Goal: Participate in discussion

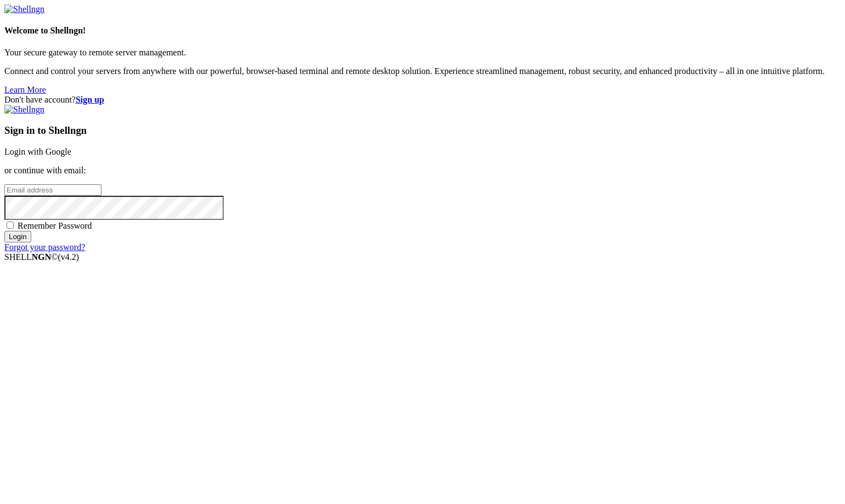
click at [71, 156] on link "Login with Google" at bounding box center [37, 151] width 67 height 9
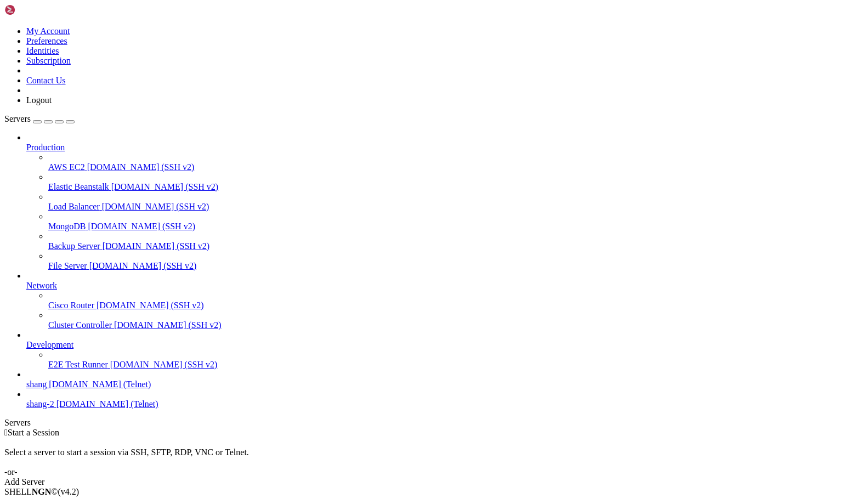
click at [56, 408] on span "[DOMAIN_NAME] (Telnet)" at bounding box center [107, 403] width 102 height 9
click at [47, 389] on span "shang" at bounding box center [36, 383] width 20 height 9
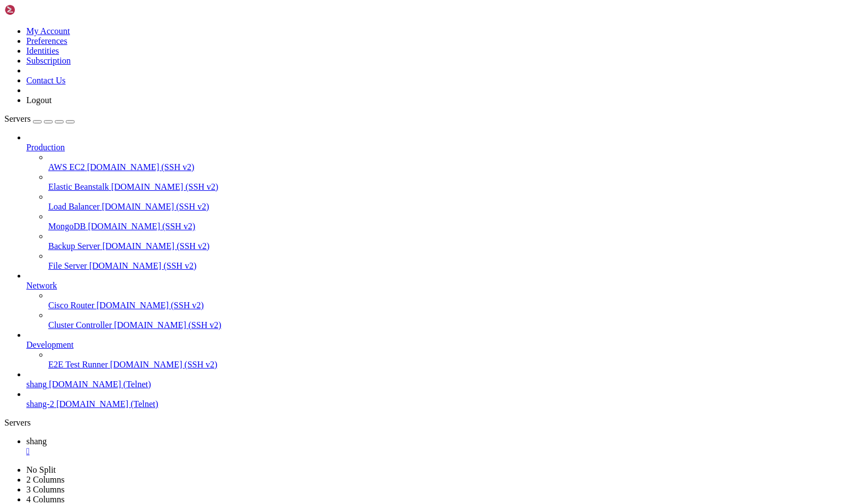
scroll to position [1974, 0]
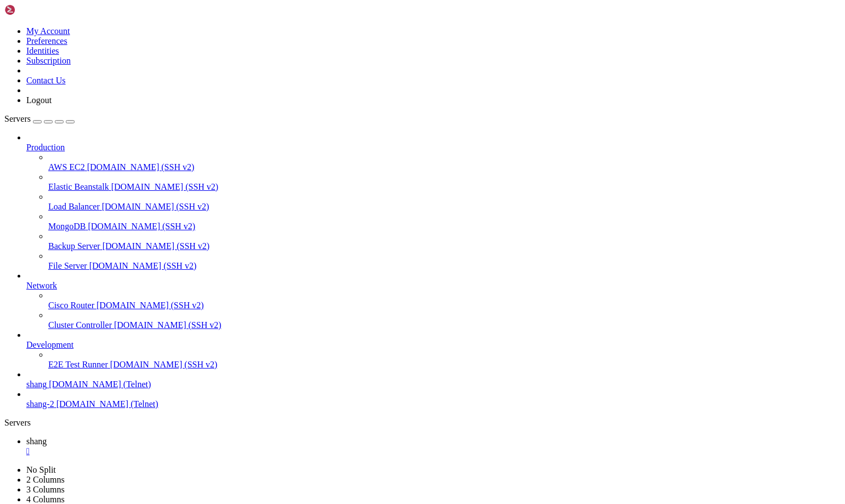
scroll to position [2130, 0]
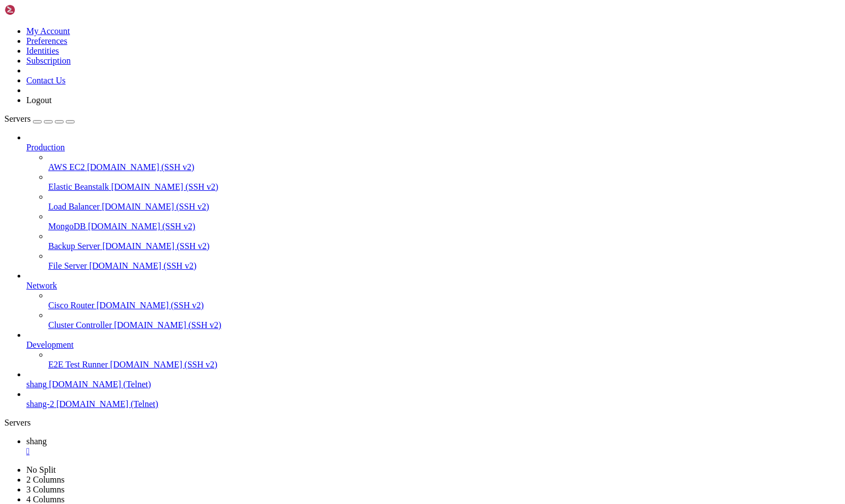
scroll to position [2853, 0]
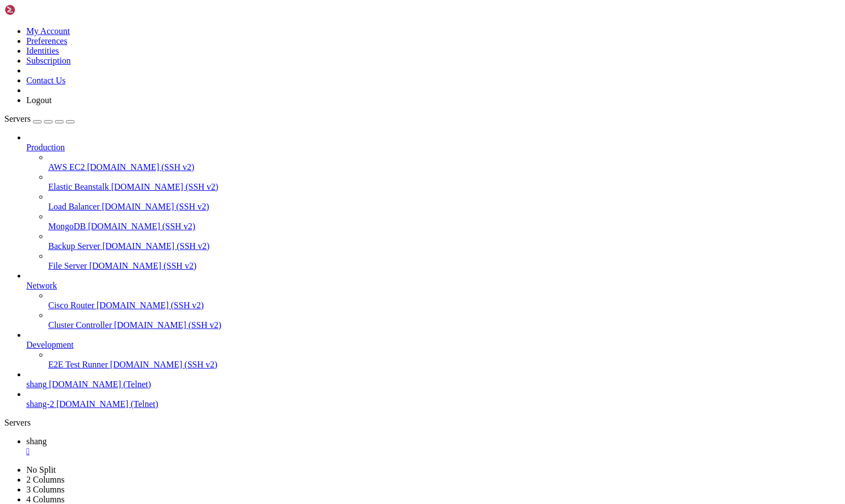
scroll to position [6916, 0]
drag, startPoint x: 73, startPoint y: 788, endPoint x: 12, endPoint y: 788, distance: 60.9
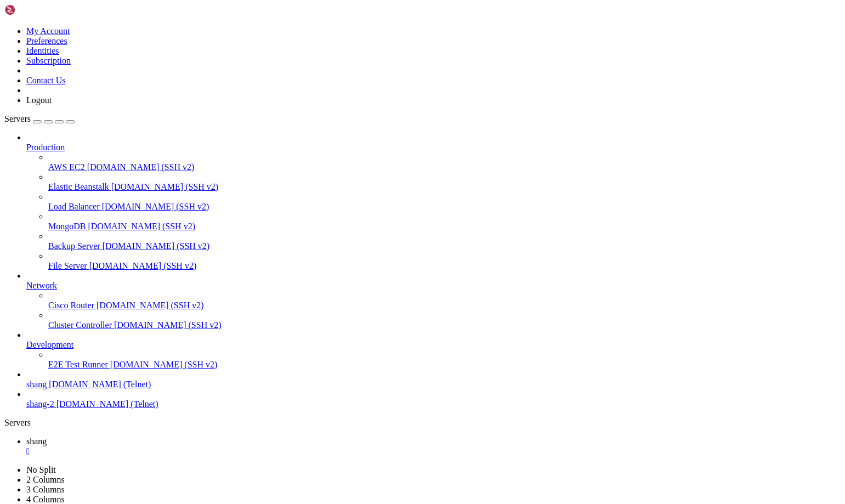
scroll to position [10172, 0]
drag, startPoint x: 7, startPoint y: 940, endPoint x: 109, endPoint y: 1003, distance: 119.9
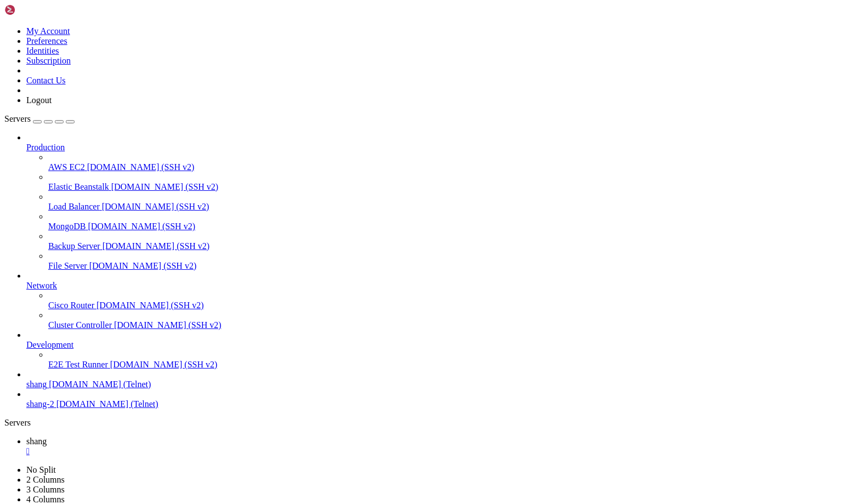
drag, startPoint x: 9, startPoint y: 932, endPoint x: 156, endPoint y: 1055, distance: 191.8
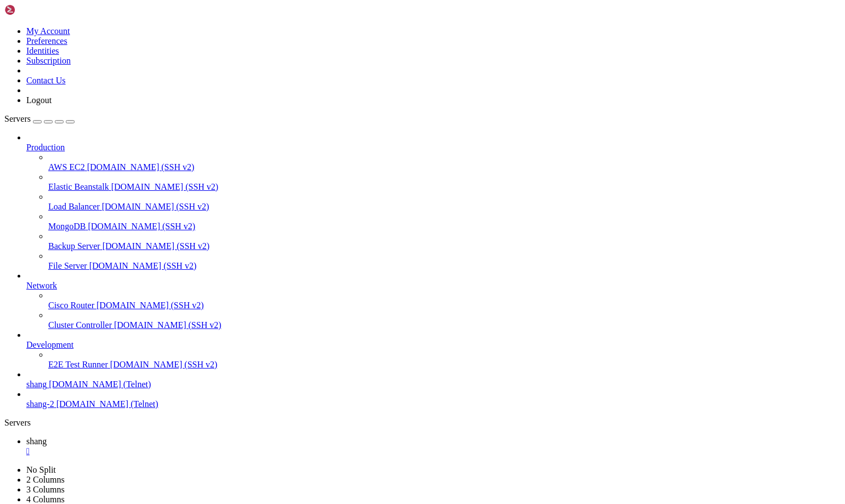
drag, startPoint x: 10, startPoint y: 901, endPoint x: 96, endPoint y: 1024, distance: 150.3
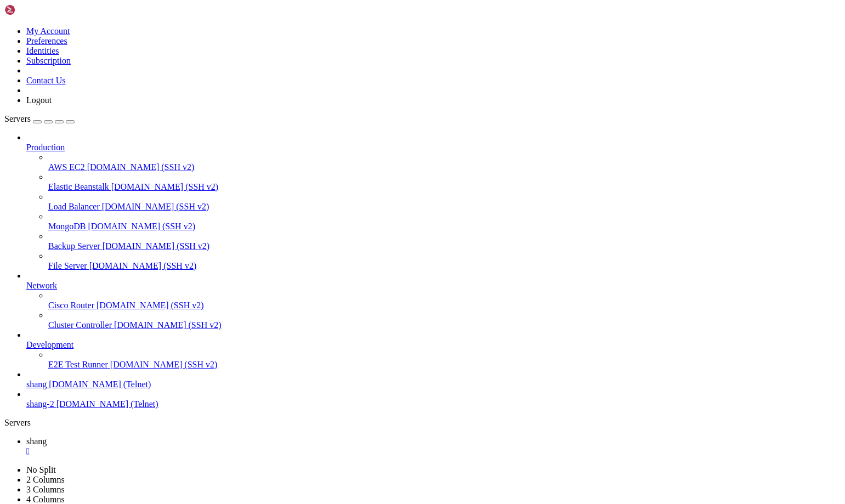
scroll to position [11249, 0]
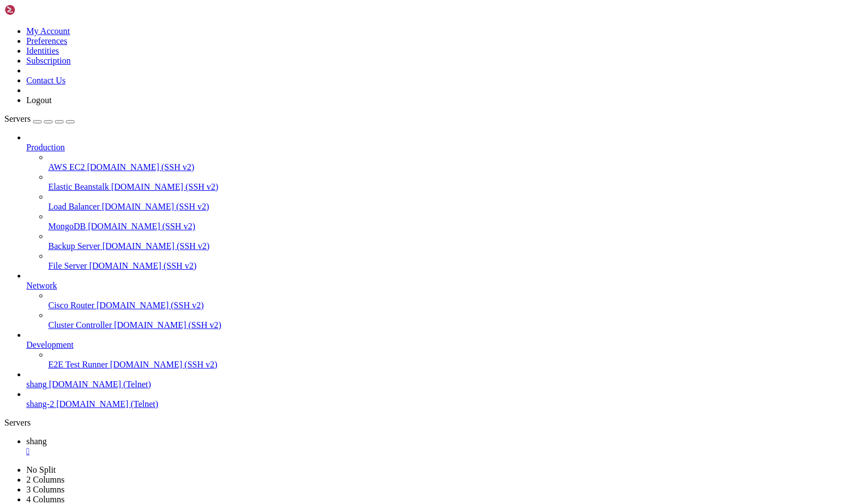
scroll to position [11455, 0]
drag, startPoint x: 116, startPoint y: 912, endPoint x: 171, endPoint y: 912, distance: 55.4
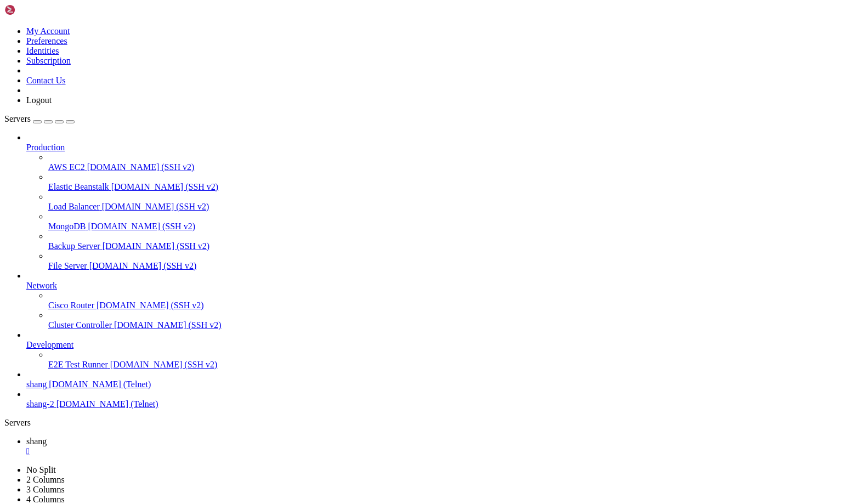
drag, startPoint x: 99, startPoint y: 994, endPoint x: 36, endPoint y: 992, distance: 62.5
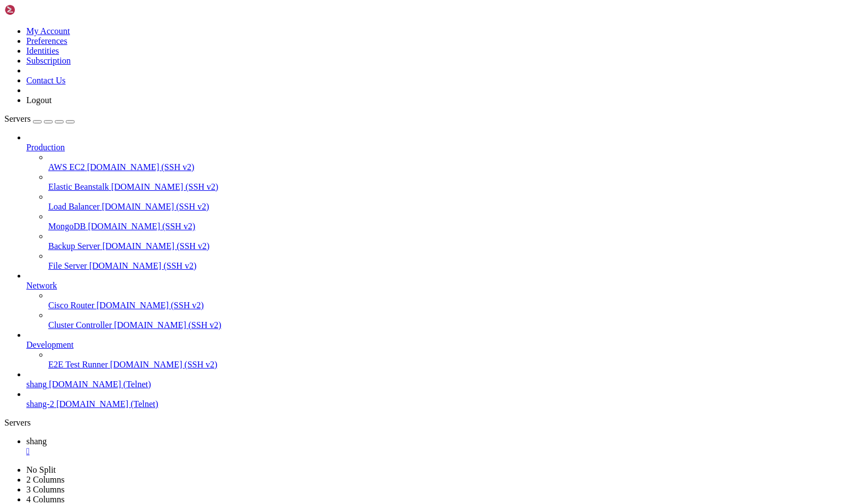
scroll to position [12598, 0]
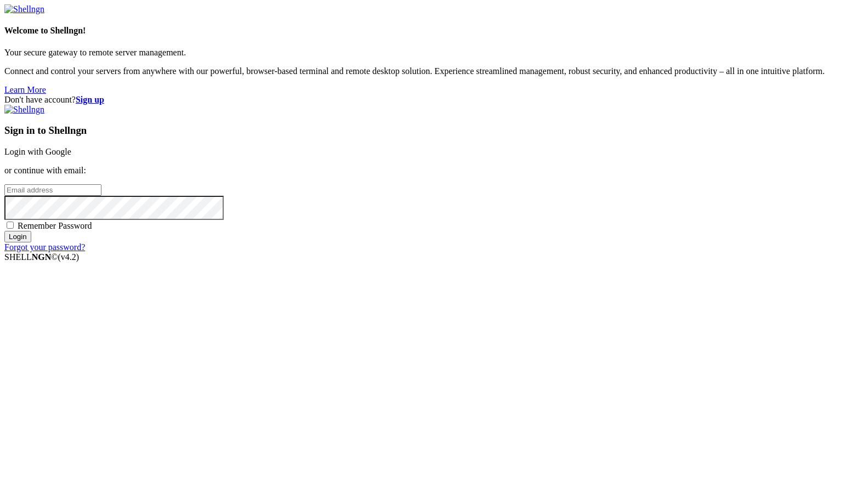
click at [71, 156] on link "Login with Google" at bounding box center [37, 151] width 67 height 9
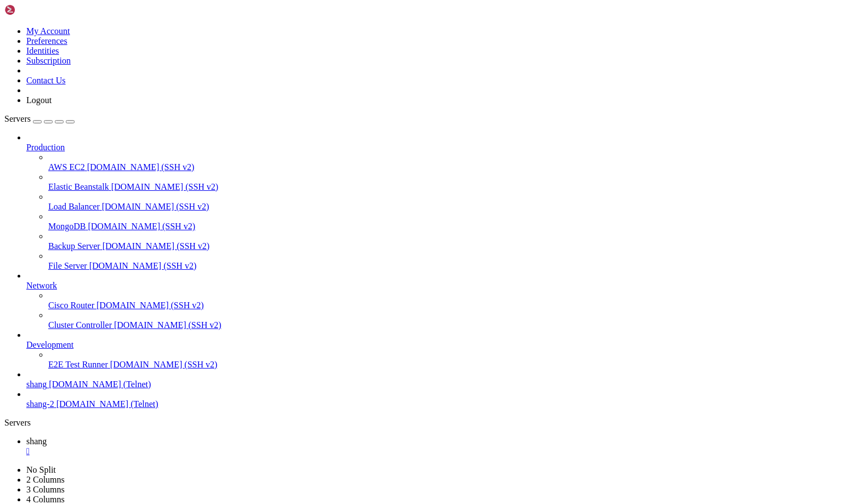
scroll to position [12623, 0]
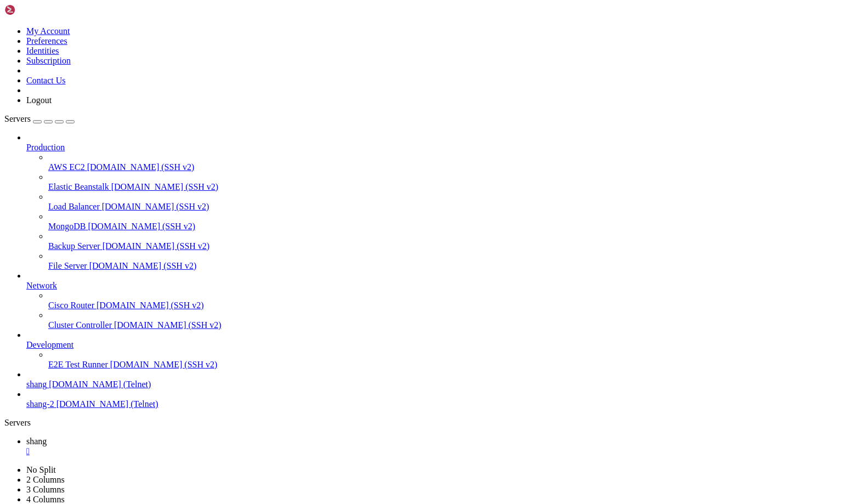
scroll to position [13766, 0]
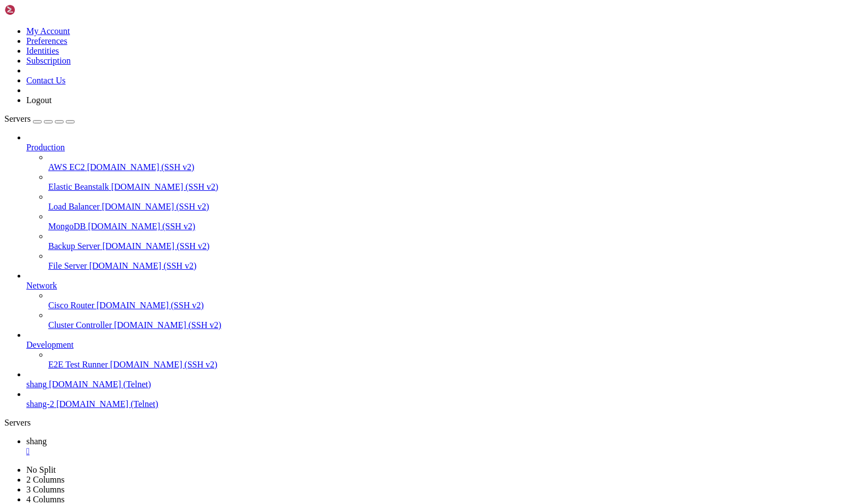
scroll to position [14119, 0]
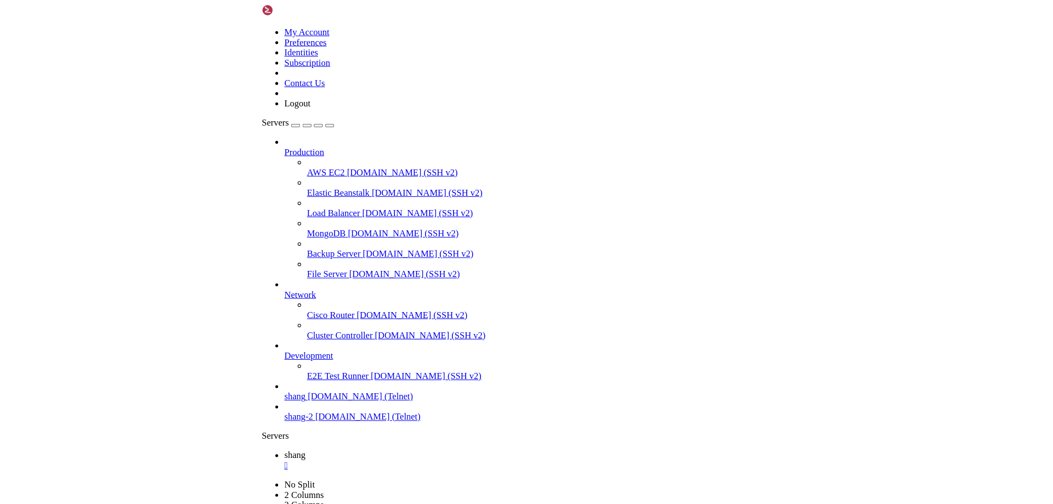
scroll to position [14473, 0]
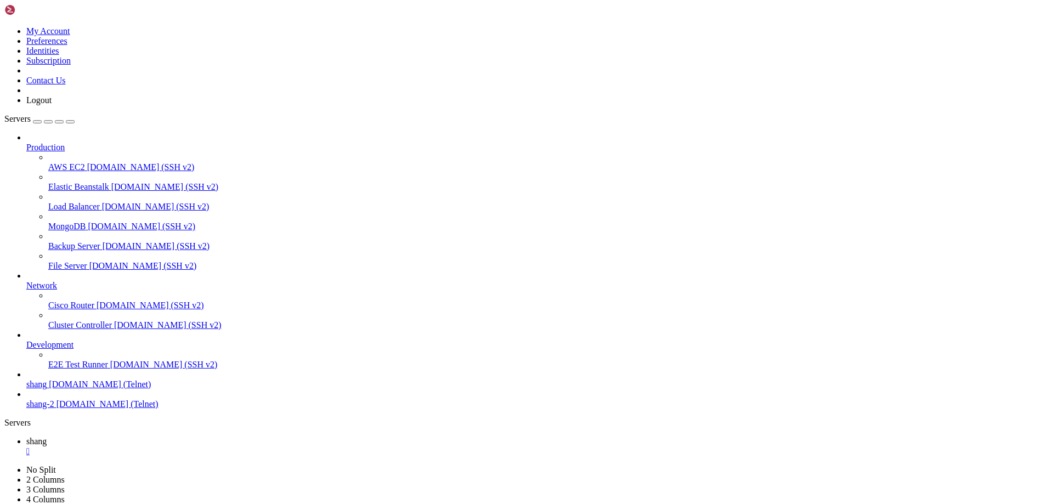
scroll to position [14621, 0]
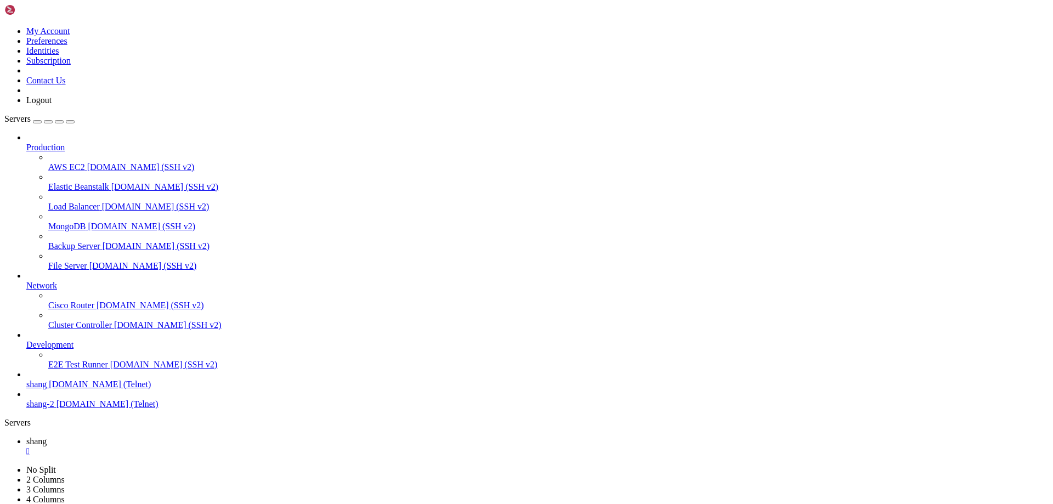
scroll to position [15484, 0]
drag, startPoint x: 916, startPoint y: 1079, endPoint x: 1048, endPoint y: 1121, distance: 138.4
click at [383, 436] on ul "shang " at bounding box center [526, 446] width 1044 height 20
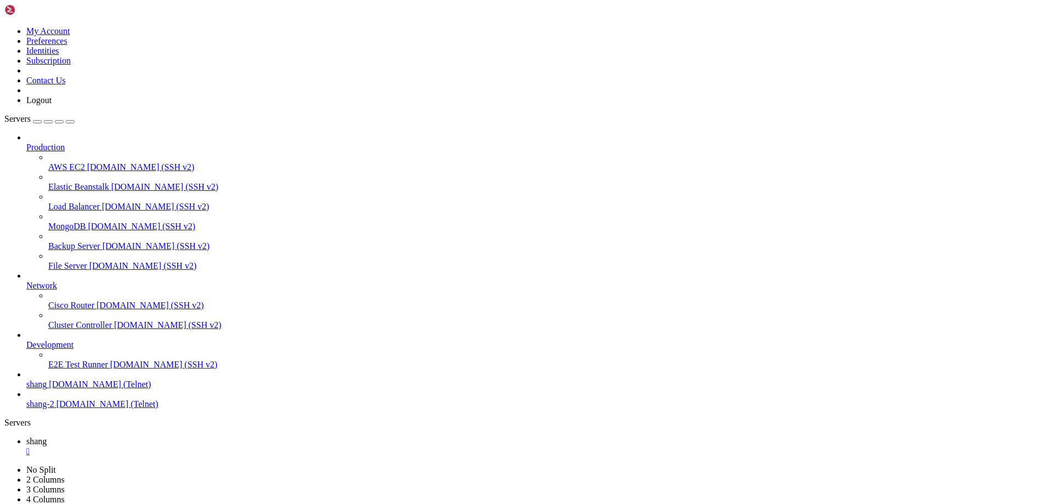
drag, startPoint x: 35, startPoint y: 1059, endPoint x: 86, endPoint y: 1058, distance: 51.5
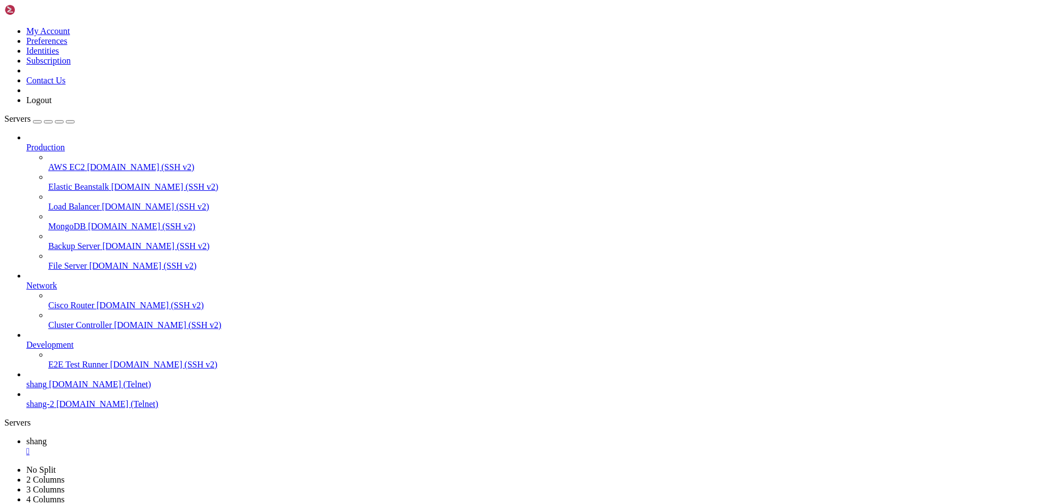
scroll to position [17220, 0]
drag, startPoint x: 917, startPoint y: 1079, endPoint x: 1051, endPoint y: 1125, distance: 142.3
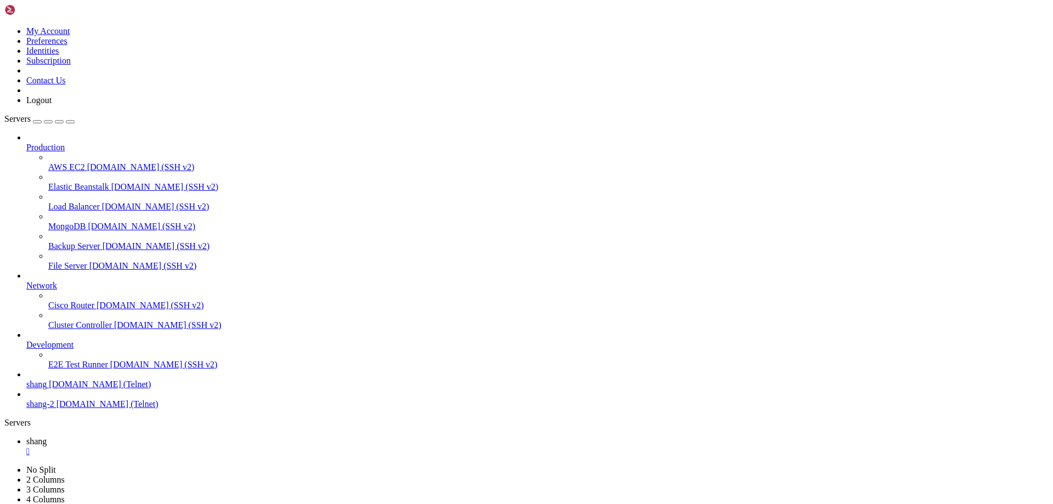
scroll to position [17877, 0]
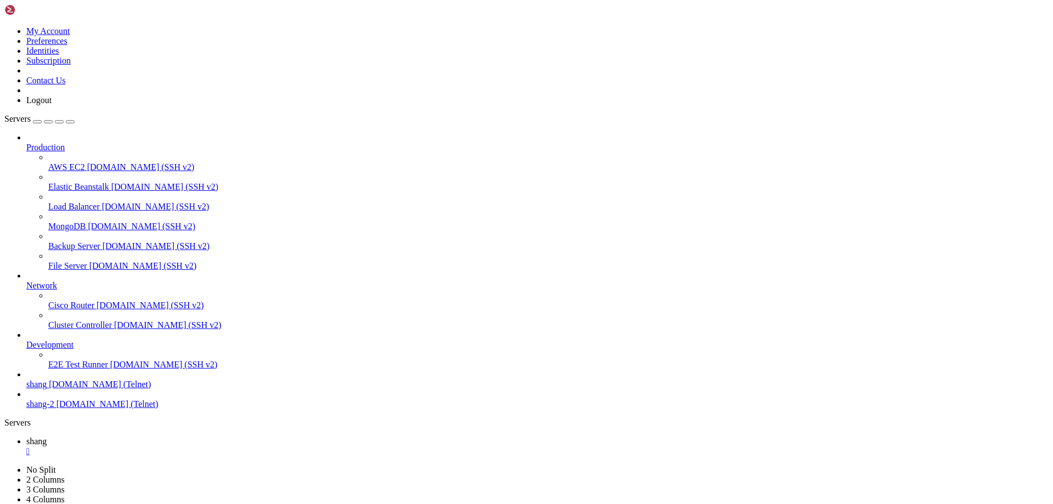
scroll to position [19193, 0]
drag, startPoint x: 170, startPoint y: 965, endPoint x: 345, endPoint y: 982, distance: 176.3
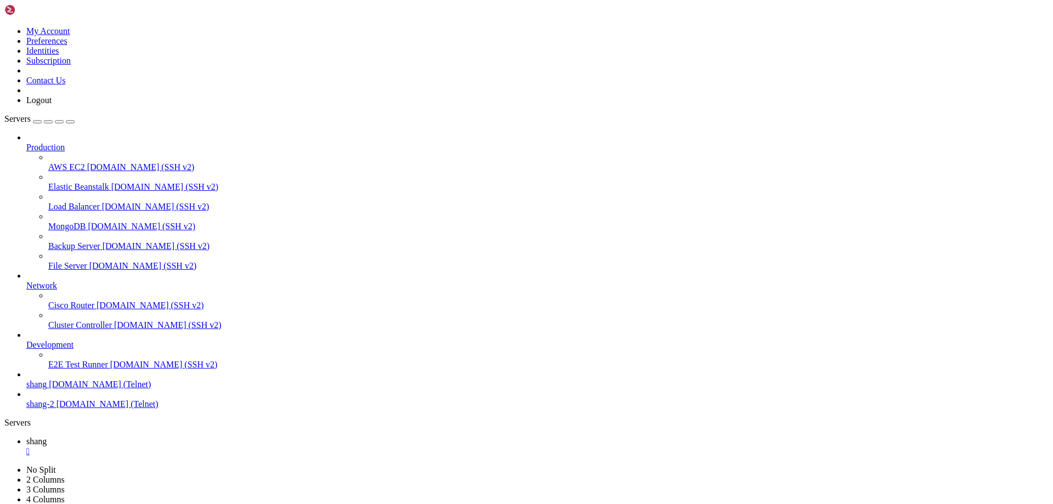
drag, startPoint x: 111, startPoint y: 1032, endPoint x: 585, endPoint y: 1038, distance: 474.2
drag, startPoint x: 44, startPoint y: 1075, endPoint x: 9, endPoint y: 1074, distance: 34.5
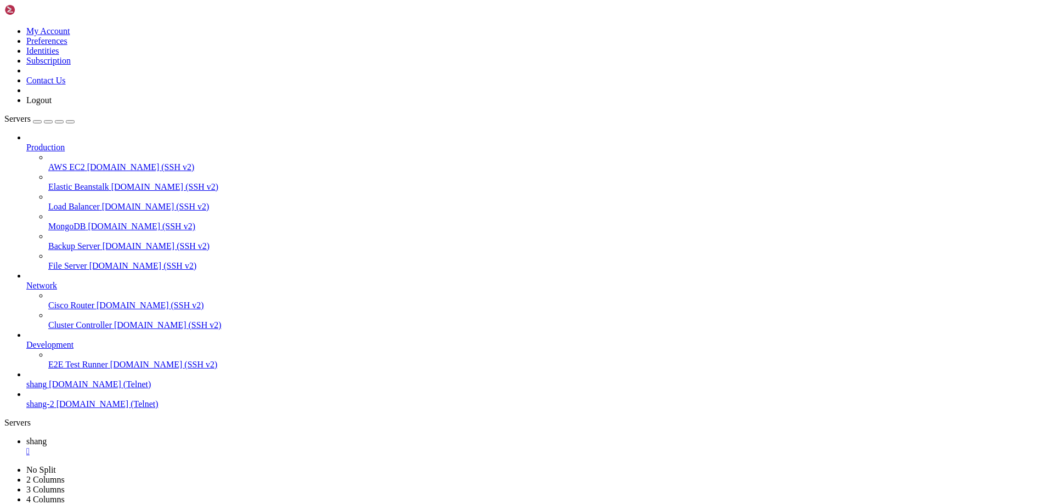
scroll to position [21907, 0]
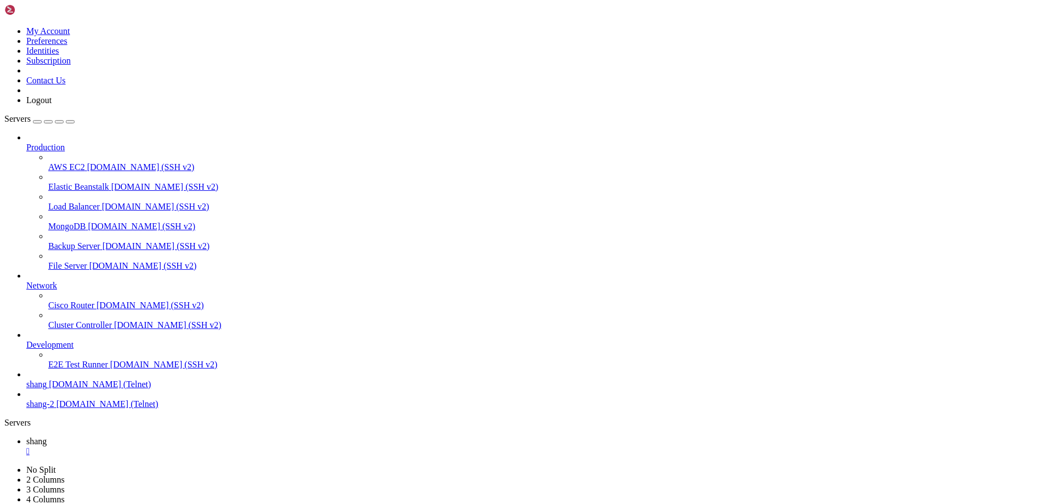
scroll to position [23576, 0]
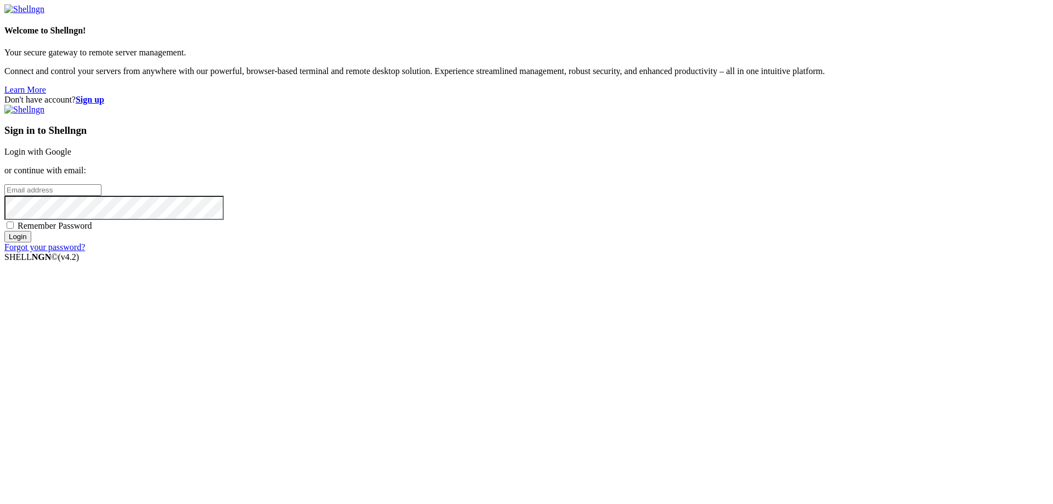
click at [71, 156] on link "Login with Google" at bounding box center [37, 151] width 67 height 9
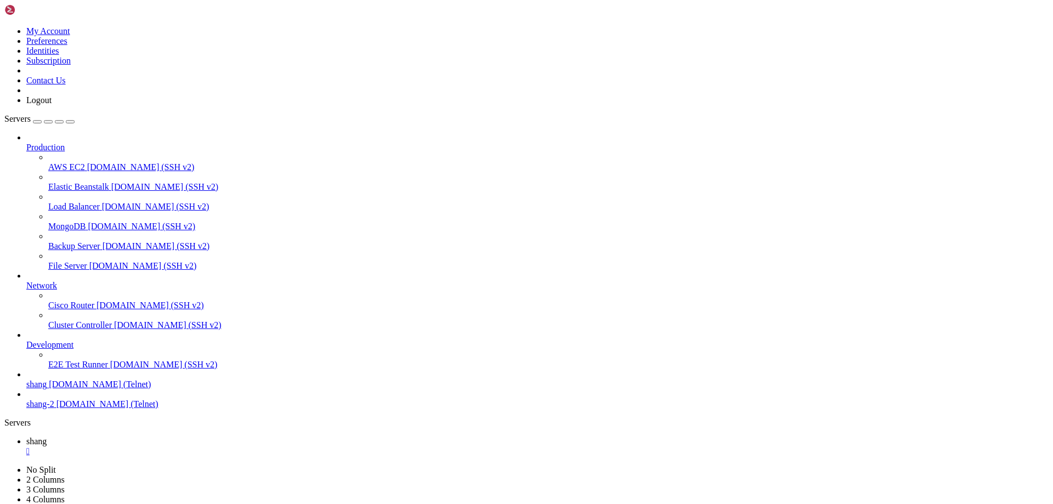
scroll to position [23634, 0]
